Goal: Information Seeking & Learning: Learn about a topic

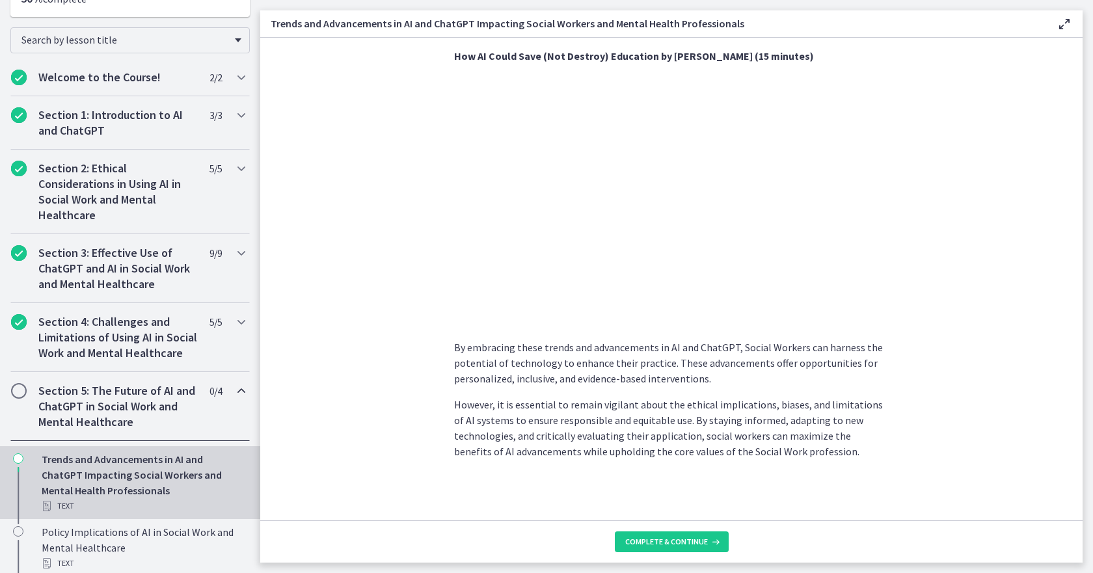
scroll to position [325, 0]
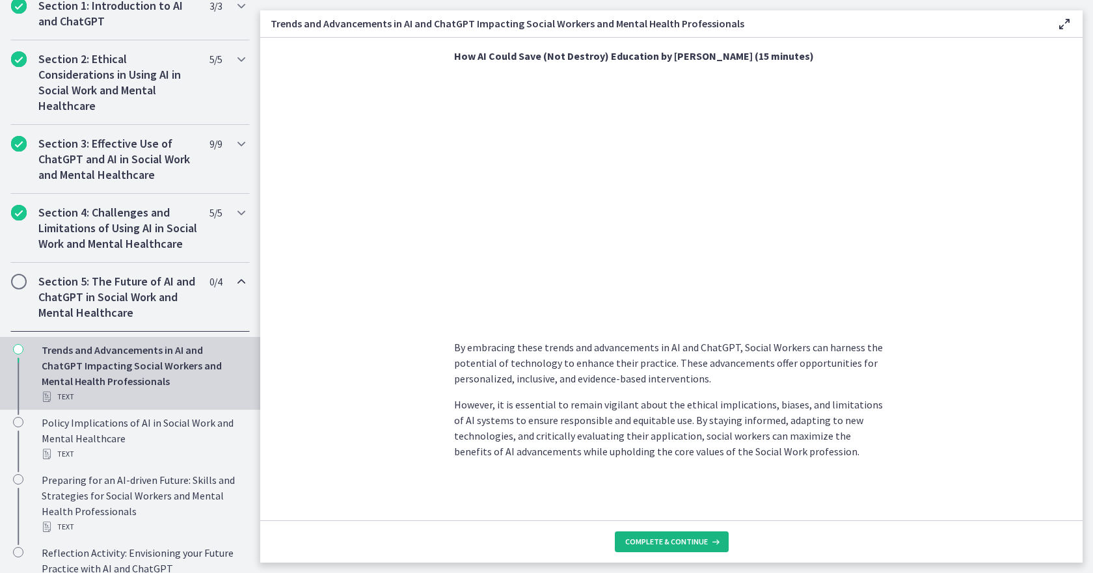
click at [645, 541] on span "Complete & continue" at bounding box center [666, 542] width 83 height 10
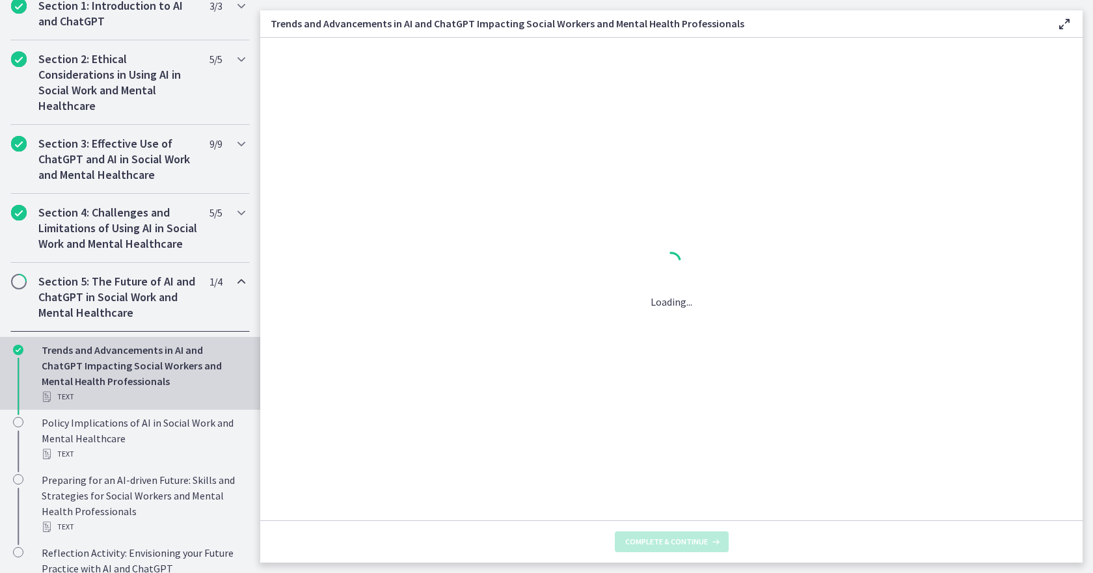
scroll to position [0, 0]
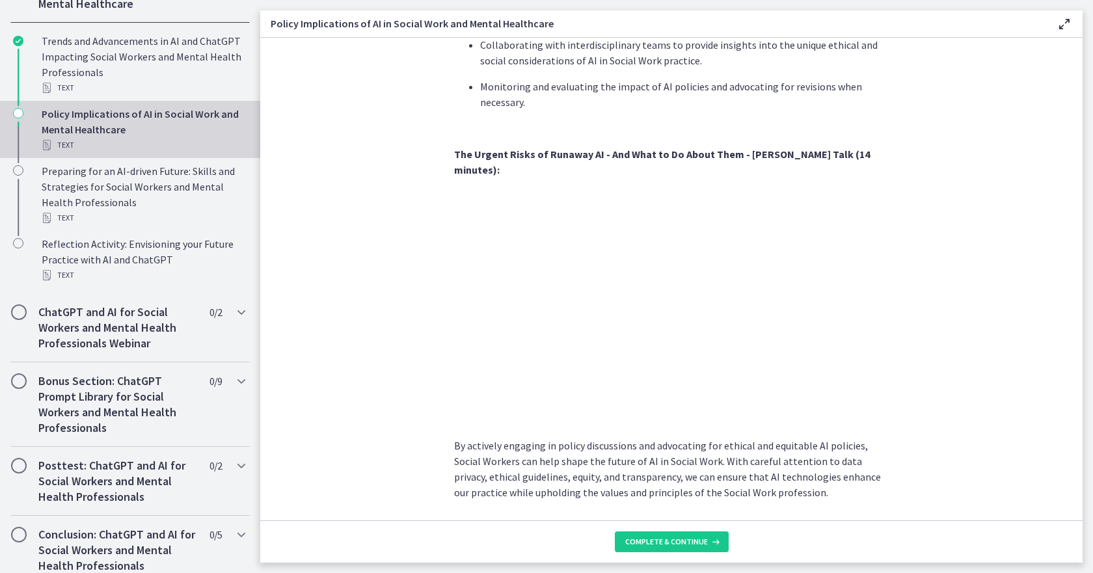
scroll to position [1056, 0]
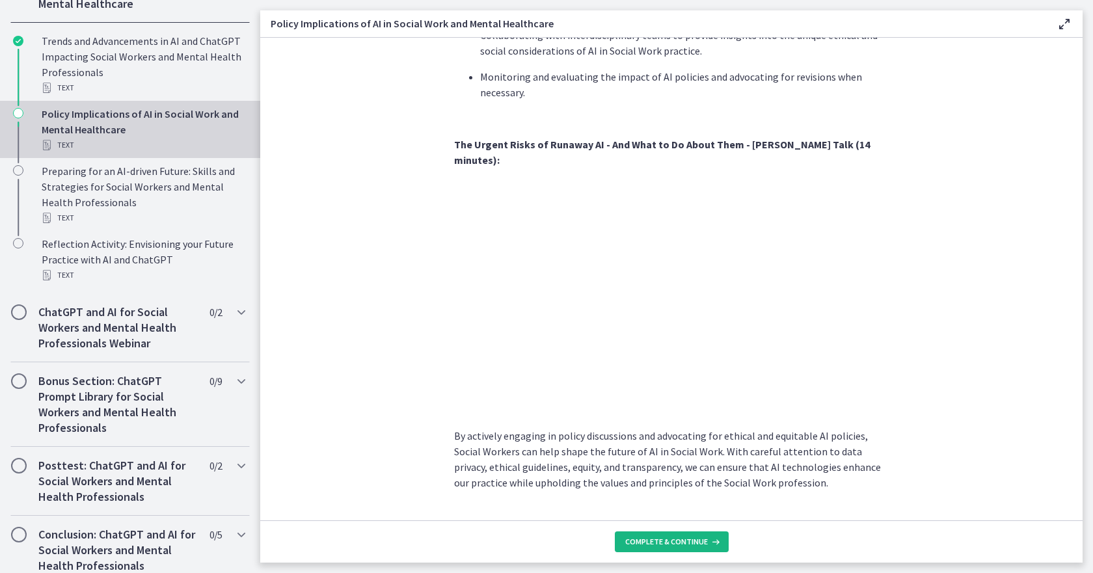
click at [695, 542] on span "Complete & continue" at bounding box center [666, 542] width 83 height 10
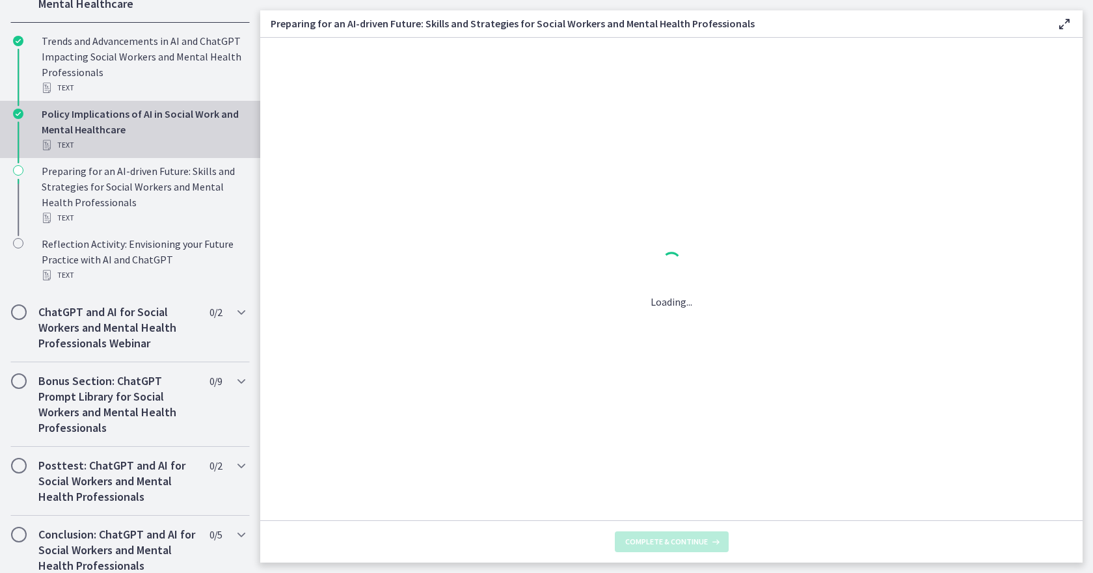
scroll to position [0, 0]
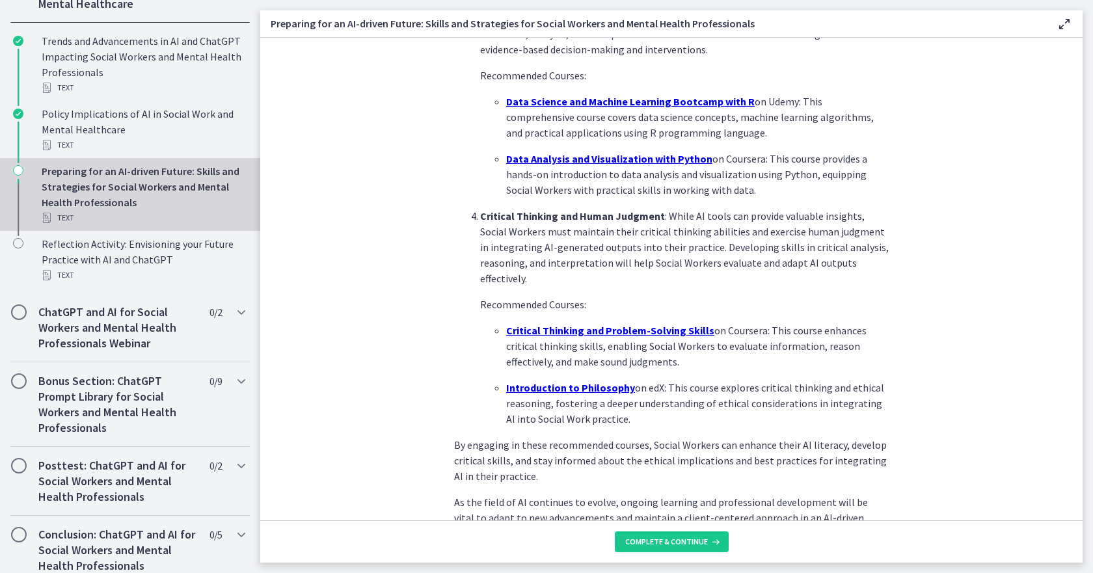
scroll to position [829, 0]
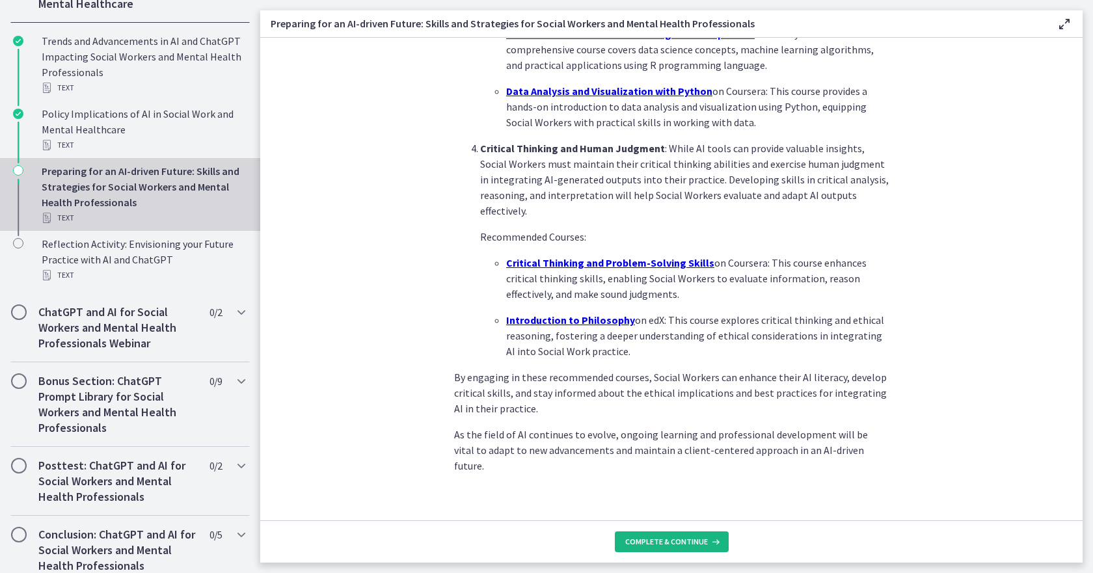
click at [660, 544] on span "Complete & continue" at bounding box center [666, 542] width 83 height 10
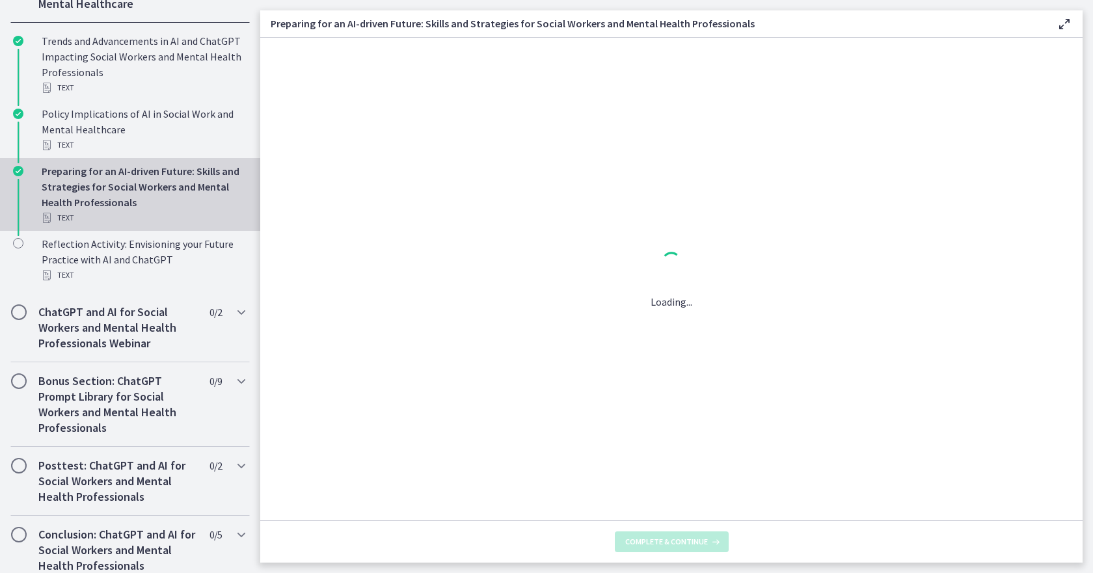
scroll to position [0, 0]
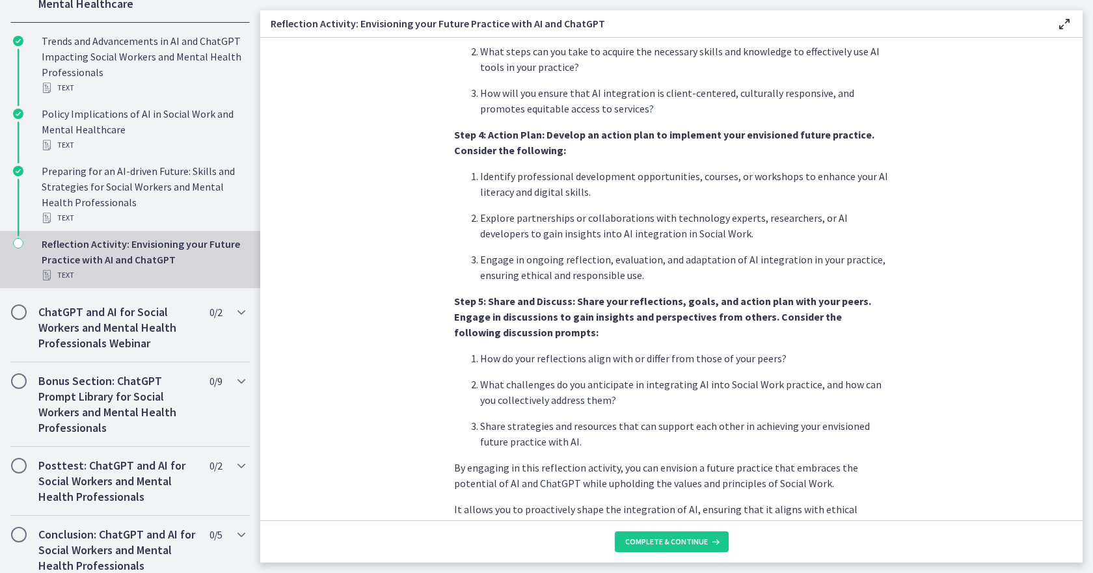
scroll to position [1006, 0]
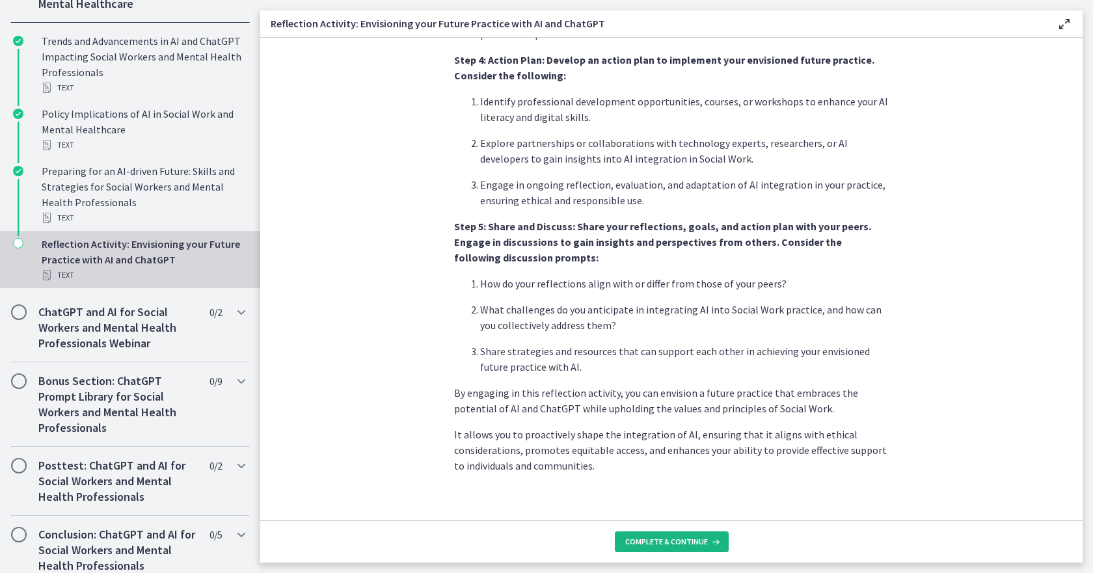
click at [667, 543] on span "Complete & continue" at bounding box center [666, 542] width 83 height 10
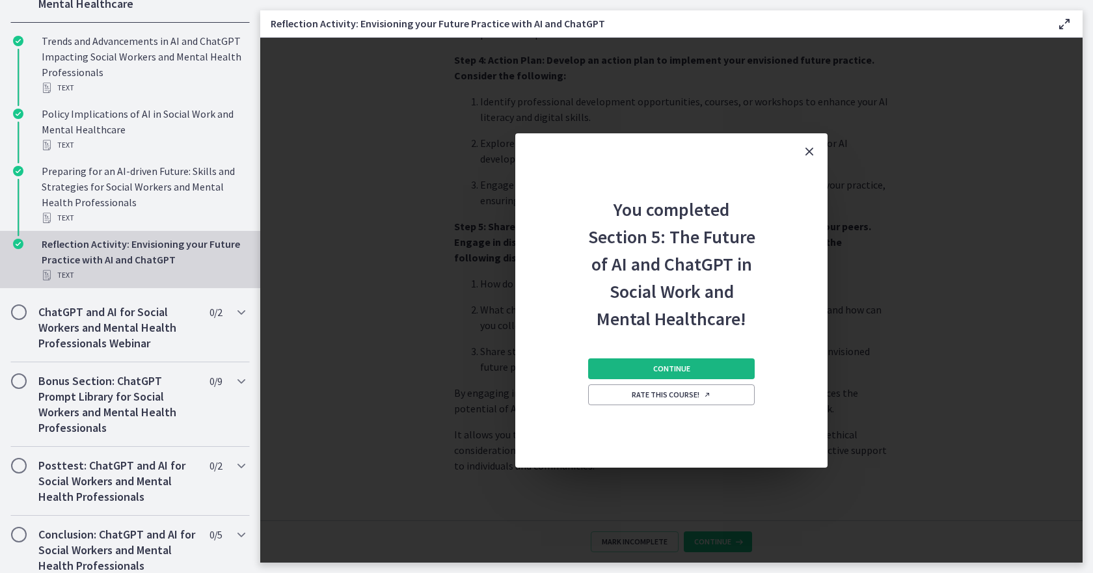
click at [648, 360] on button "Continue" at bounding box center [671, 368] width 167 height 21
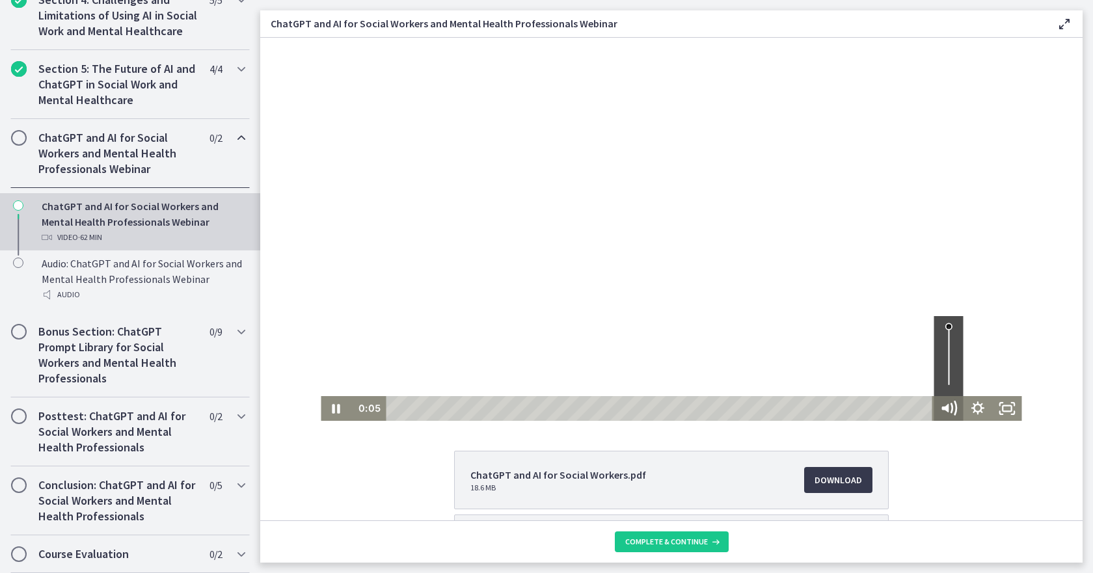
click at [940, 407] on icon "Mute" at bounding box center [948, 408] width 35 height 30
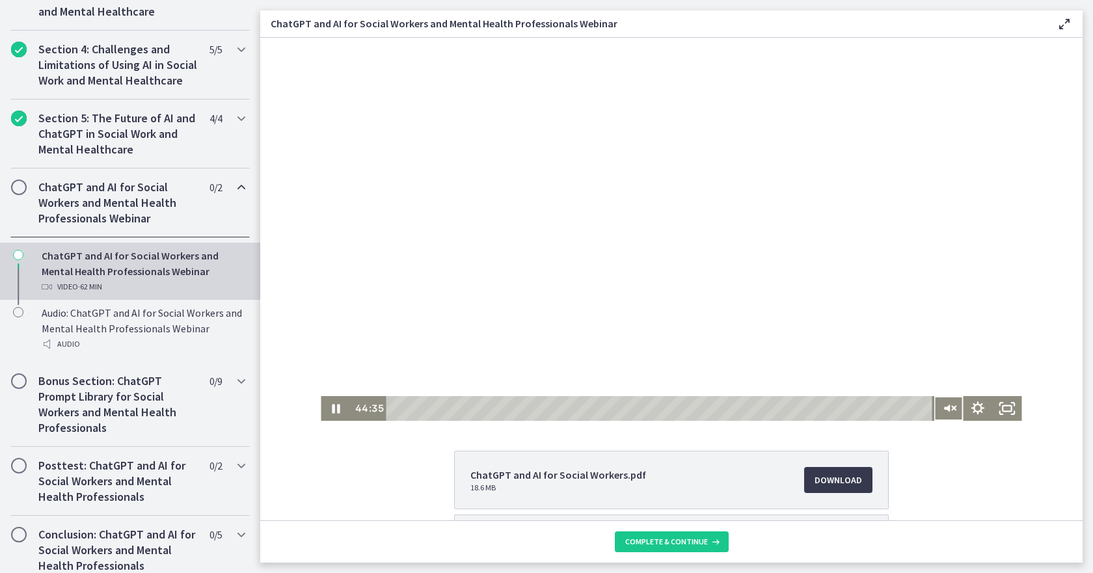
click at [667, 304] on div at bounding box center [671, 229] width 700 height 383
